Goal: Task Accomplishment & Management: Complete application form

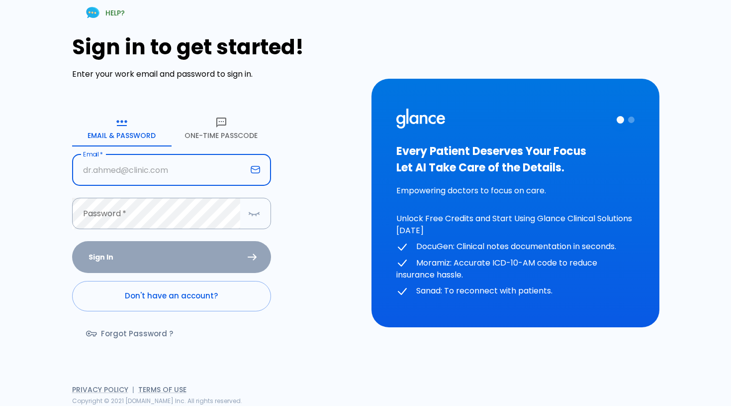
type input "[EMAIL_ADDRESS][DOMAIN_NAME]"
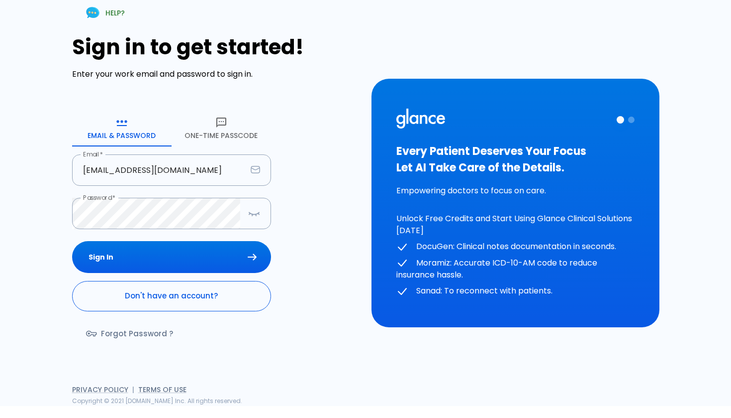
click at [101, 296] on link "Don't have an account?" at bounding box center [171, 296] width 199 height 30
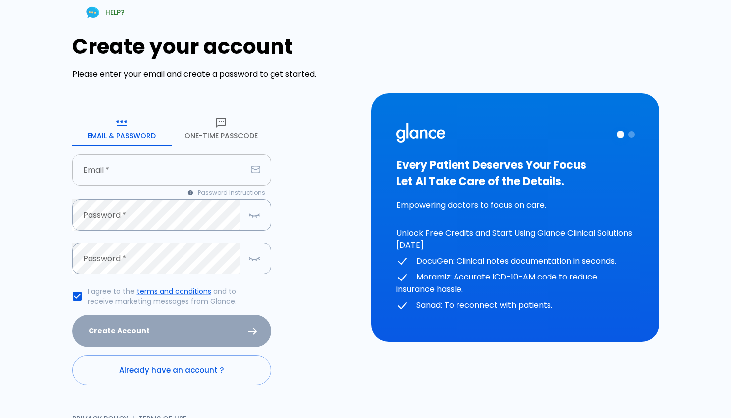
click at [160, 181] on input "text" at bounding box center [159, 169] width 175 height 31
type input "alitalebattas@gmail.com"
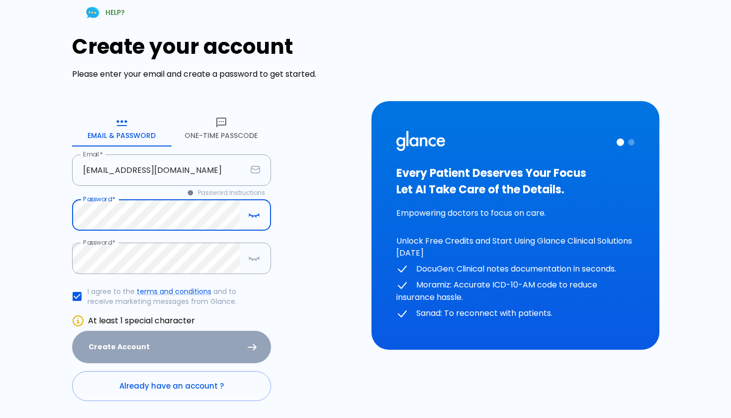
click at [18, 297] on div "HELP? Create your account Please enter your email and create a password to get …" at bounding box center [360, 219] width 720 height 462
click at [76, 296] on input "I agree to the terms and conditions and to receive marketing messages from Glan…" at bounding box center [77, 296] width 21 height 21
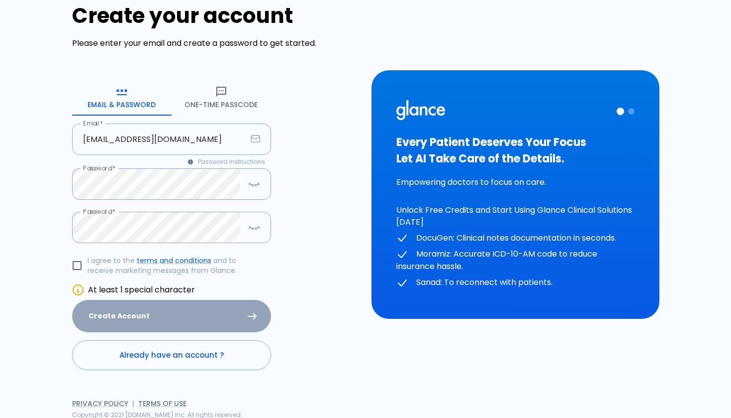
scroll to position [30, 0]
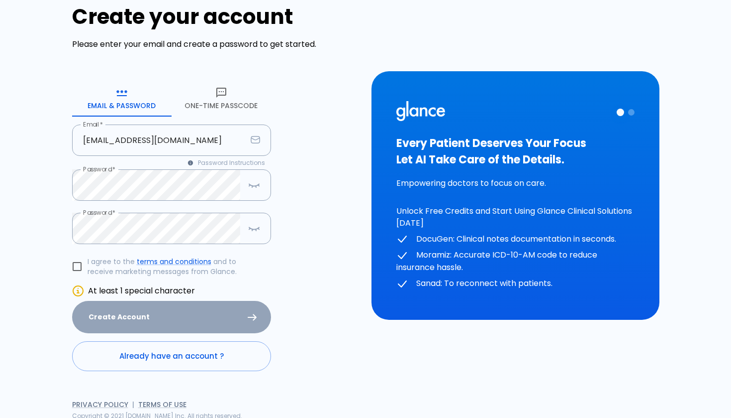
click at [79, 286] on icon at bounding box center [78, 291] width 12 height 12
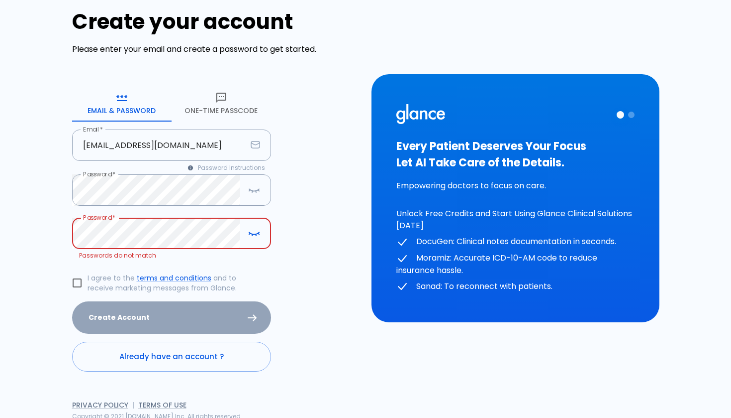
scroll to position [14, 0]
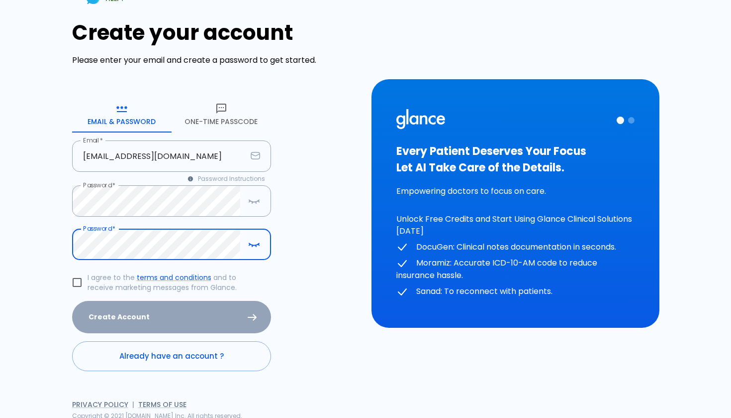
click at [86, 315] on div "Create Account" at bounding box center [171, 317] width 199 height 32
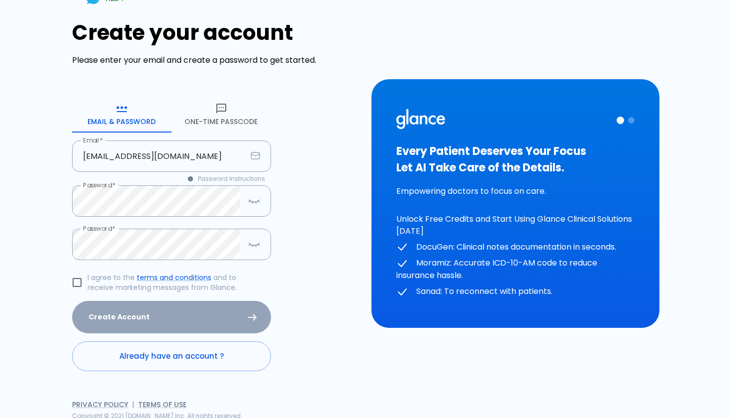
click at [106, 319] on div "Create Account" at bounding box center [171, 317] width 199 height 32
click at [78, 279] on input "I agree to the terms and conditions and to receive marketing messages from Glan…" at bounding box center [77, 282] width 21 height 21
checkbox input "true"
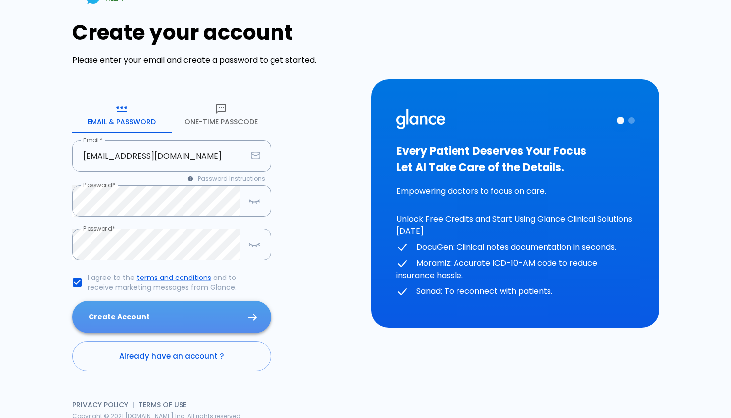
click at [114, 320] on button "Create Account" at bounding box center [171, 317] width 199 height 32
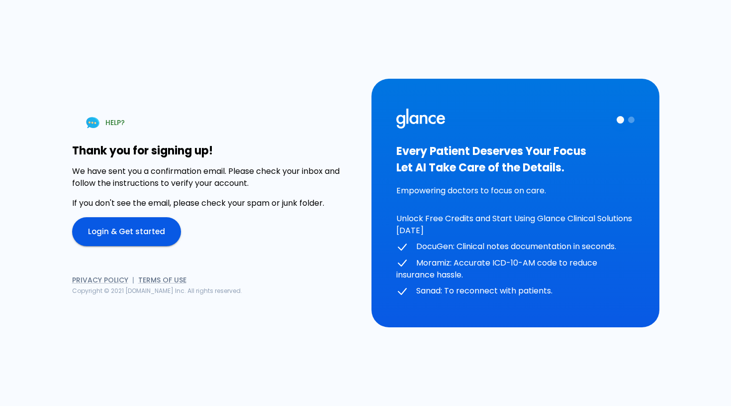
scroll to position [0, 0]
click at [152, 238] on link "Login & Get started" at bounding box center [126, 231] width 109 height 29
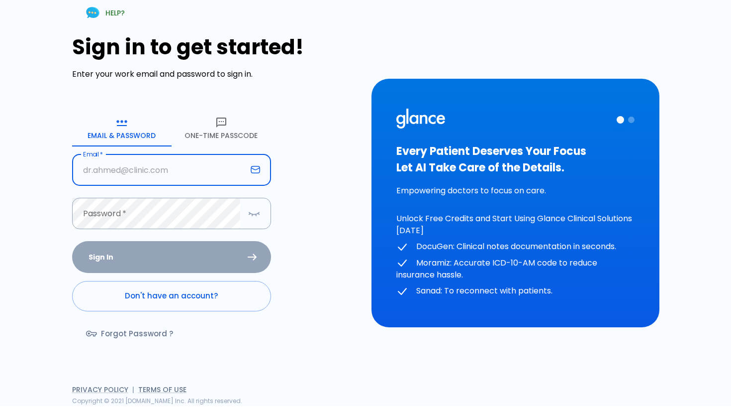
type input "alitalebattas@gmail.com"
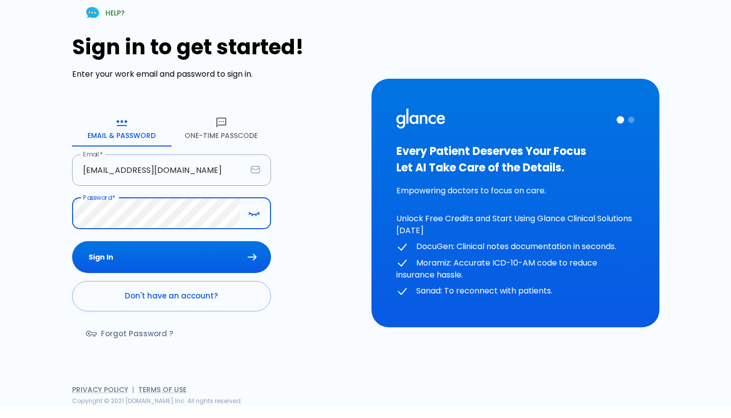
click at [171, 257] on button "Sign In" at bounding box center [171, 257] width 199 height 32
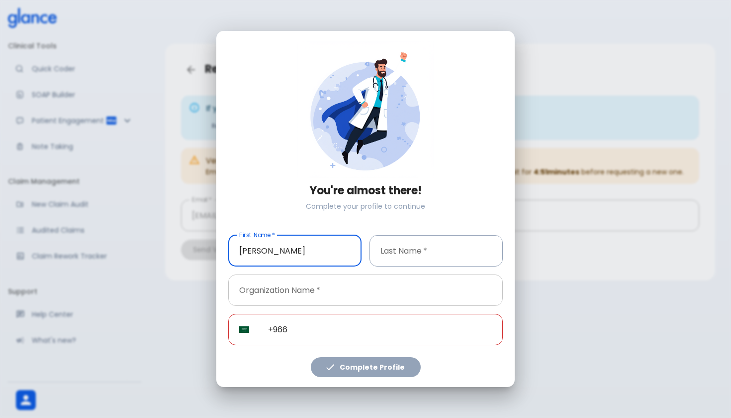
type input "Ali"
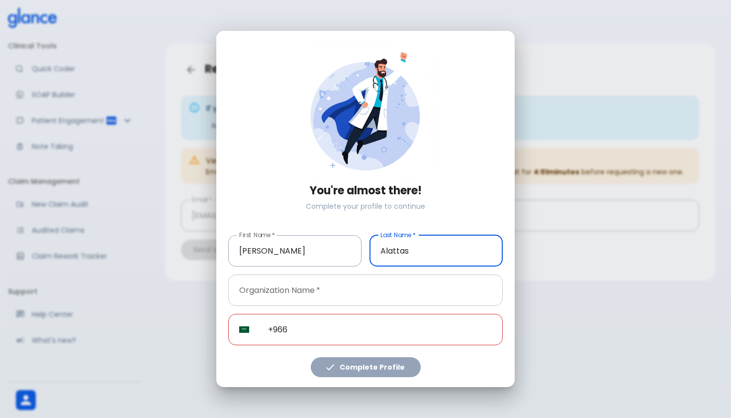
type input "Alattas"
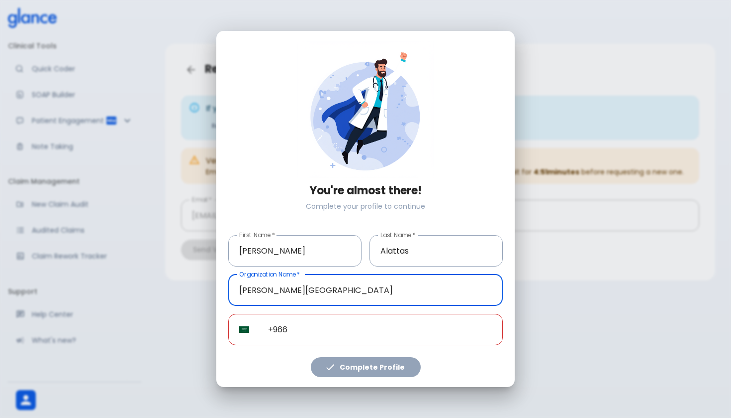
type input "King Fahad Medical City"
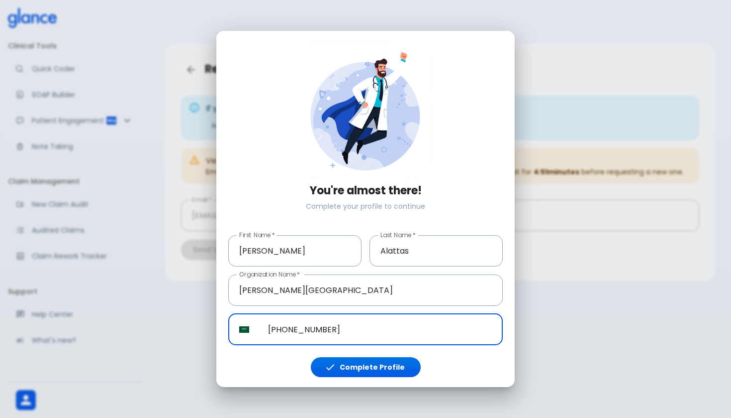
type input "+966 55 668 8047"
click at [347, 370] on button "Complete Profile" at bounding box center [366, 367] width 110 height 20
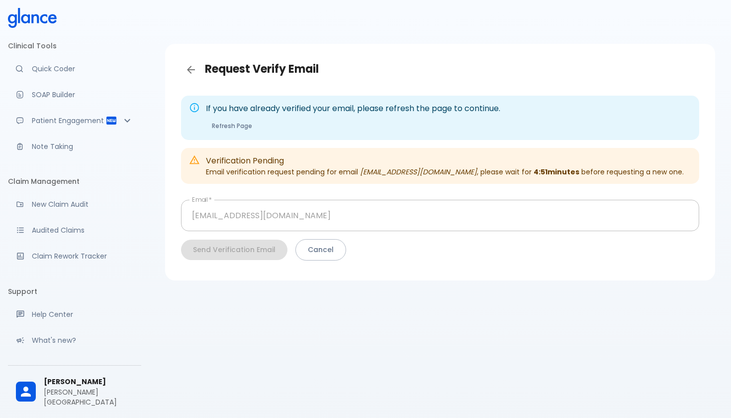
click at [352, 362] on button "Complete Profile" at bounding box center [366, 367] width 110 height 20
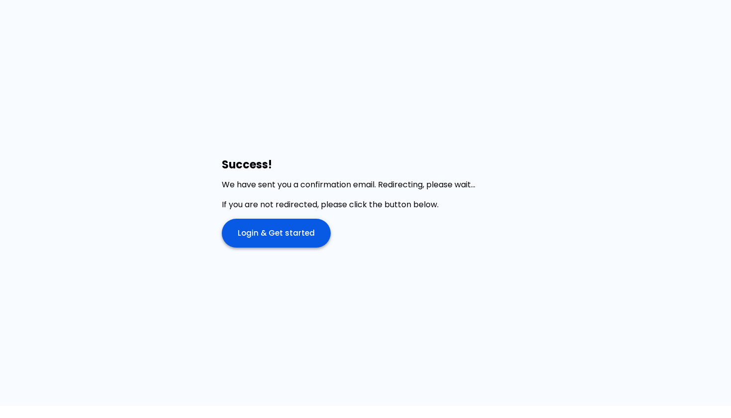
click at [251, 234] on link "Login & Get started" at bounding box center [276, 232] width 109 height 29
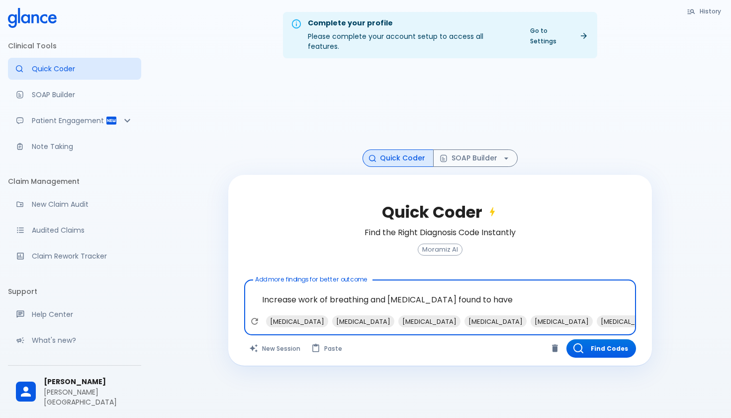
click at [403, 289] on textarea "Increase work of breathing and cyanosis found to have" at bounding box center [440, 299] width 378 height 31
drag, startPoint x: 403, startPoint y: 289, endPoint x: 493, endPoint y: 289, distance: 90.6
click at [493, 289] on textarea "Increase work of breathing and desating found to have" at bounding box center [440, 299] width 378 height 31
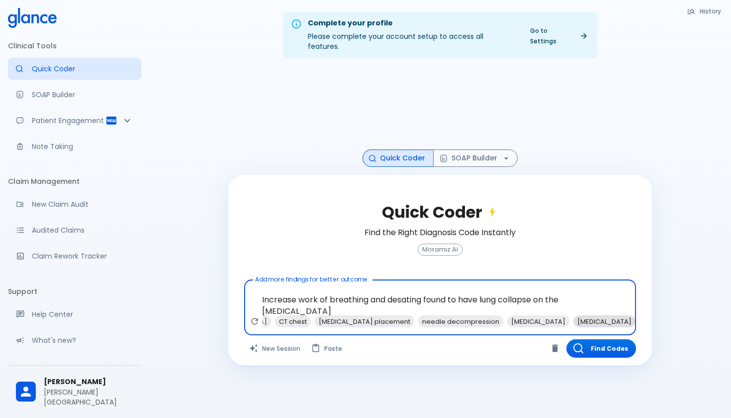
type textarea "Increase work of breathing and desating found to have lung collapse on the ches…"
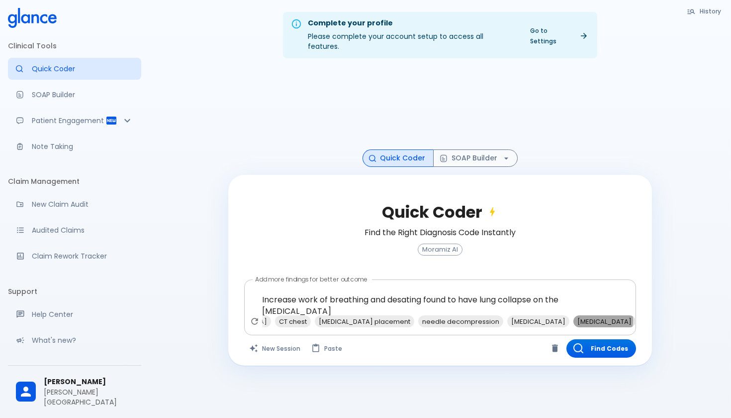
click at [574, 315] on span "oxygen therapy" at bounding box center [605, 320] width 62 height 11
